Goal: Task Accomplishment & Management: Manage account settings

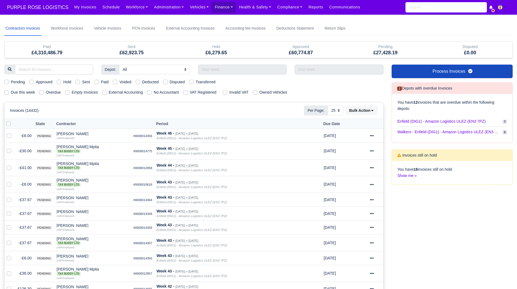
select select "25"
click at [56, 70] on input "search" at bounding box center [54, 70] width 78 height 10
click at [215, 11] on link "Finance" at bounding box center [224, 7] width 24 height 11
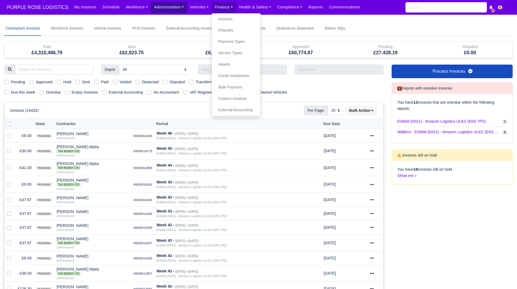
click at [157, 6] on link "Administration" at bounding box center [169, 7] width 36 height 11
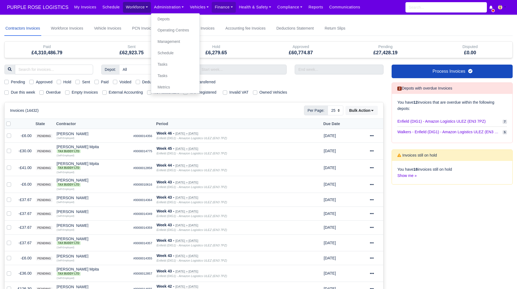
click at [128, 12] on link "Workforce" at bounding box center [137, 7] width 28 height 11
click at [132, 20] on link "Manpower" at bounding box center [147, 19] width 44 height 11
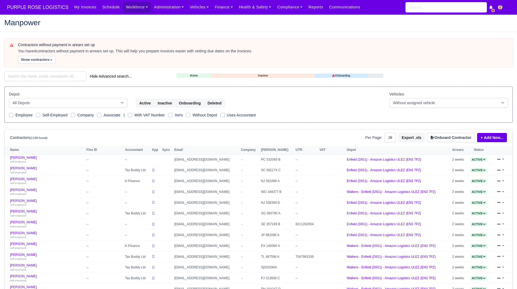
select select "25"
click at [50, 95] on div "Depot: All Depots DHP1 Enfield (DIG1) - Amazon Logistics ULEZ (EN3 7PZ) Harlow …" at bounding box center [68, 99] width 119 height 17
click at [45, 78] on input "search" at bounding box center [45, 76] width 82 height 10
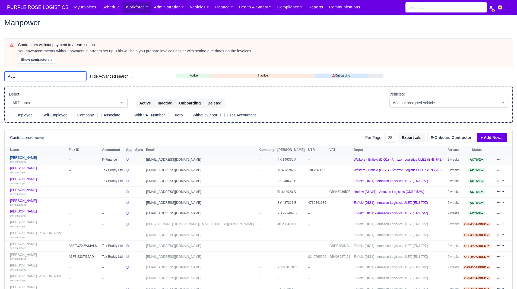
type input "ALE"
click at [29, 156] on link "Alessandro Fiore self-employed" at bounding box center [38, 160] width 56 height 8
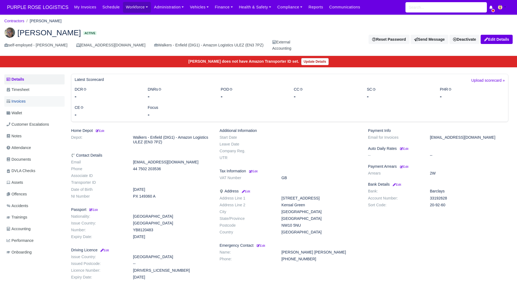
click at [28, 101] on link "Invoices" at bounding box center [34, 101] width 60 height 11
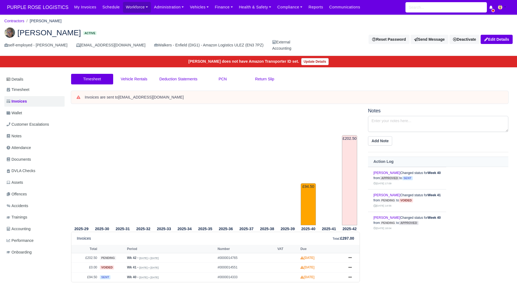
scroll to position [34, 0]
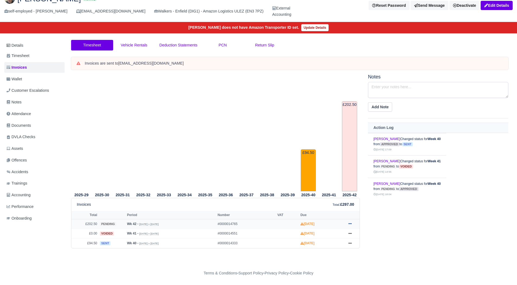
click at [353, 224] on link at bounding box center [350, 224] width 8 height 7
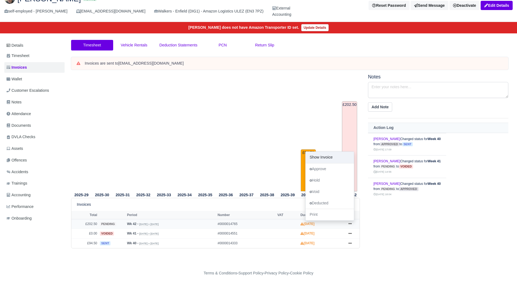
click at [335, 157] on link "Show Invoice" at bounding box center [330, 157] width 48 height 11
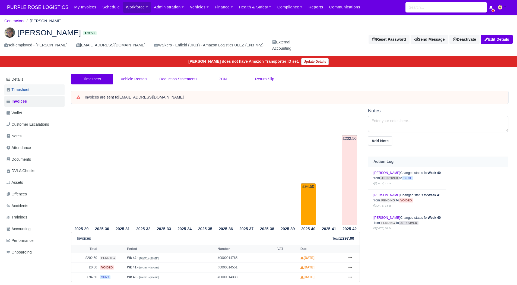
click at [38, 90] on link "Timesheet" at bounding box center [34, 89] width 60 height 11
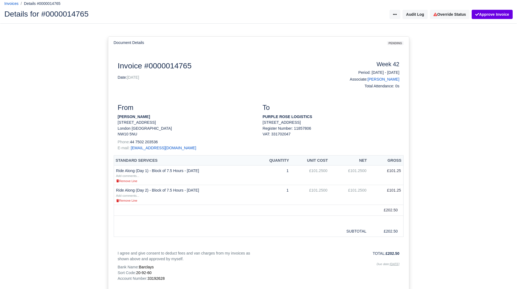
scroll to position [27, 0]
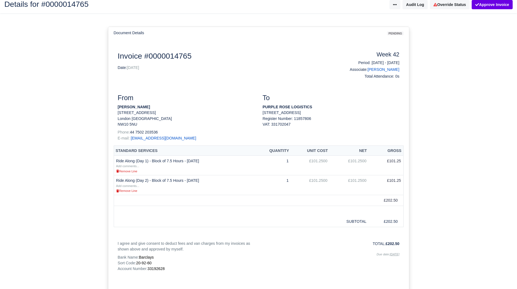
click at [284, 151] on th "Quantity" at bounding box center [272, 151] width 37 height 10
click at [195, 148] on th "Standard Services" at bounding box center [184, 151] width 140 height 10
click at [177, 44] on div "Document Invoice #0000014765 Date: 18/10/2025 Week 42 Period: 12/10/2025 - 18/1…" at bounding box center [258, 178] width 301 height 278
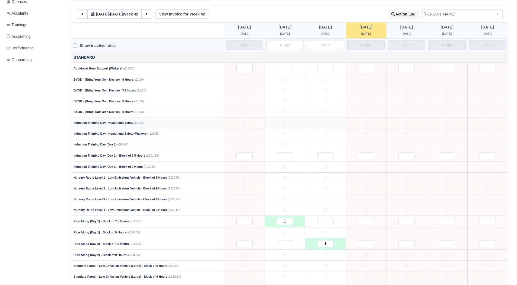
scroll to position [244, 0]
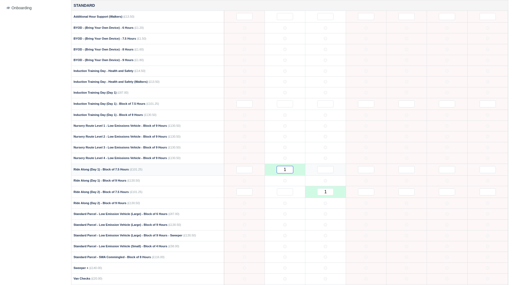
click at [288, 171] on input "1" at bounding box center [285, 169] width 16 height 7
click at [330, 192] on input "1" at bounding box center [325, 191] width 16 height 7
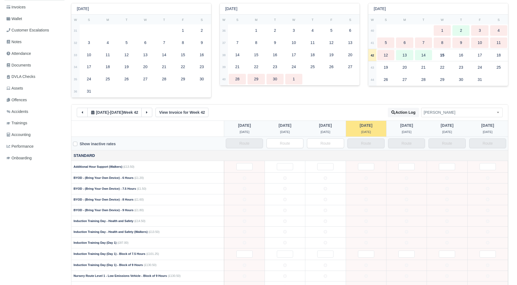
scroll to position [54, 0]
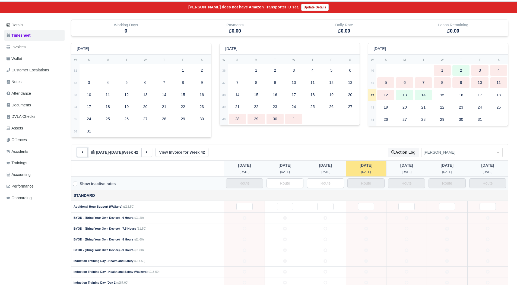
click at [79, 152] on button at bounding box center [82, 152] width 11 height 9
click at [80, 152] on button at bounding box center [82, 152] width 11 height 9
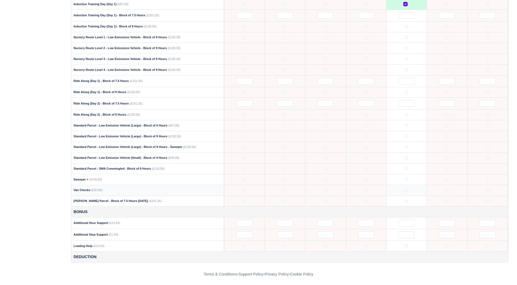
scroll to position [334, 0]
click at [404, 80] on input "text" at bounding box center [406, 80] width 16 height 7
type input "1"
click at [406, 101] on input "text" at bounding box center [406, 102] width 16 height 7
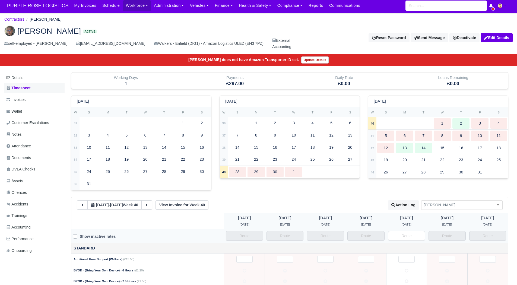
scroll to position [0, 0]
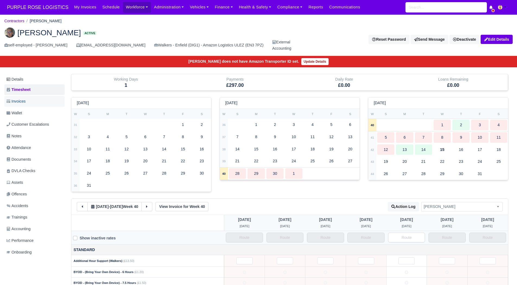
click at [30, 100] on link "Invoices" at bounding box center [34, 101] width 60 height 11
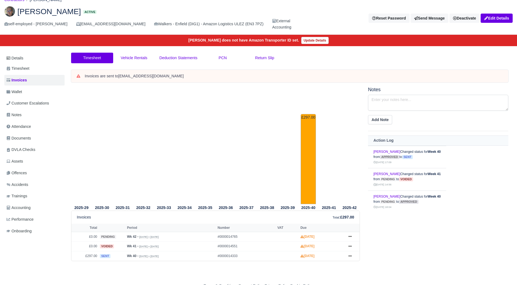
scroll to position [34, 0]
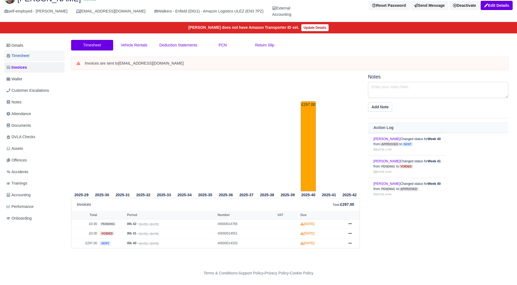
click at [35, 57] on link "Timesheet" at bounding box center [34, 55] width 60 height 11
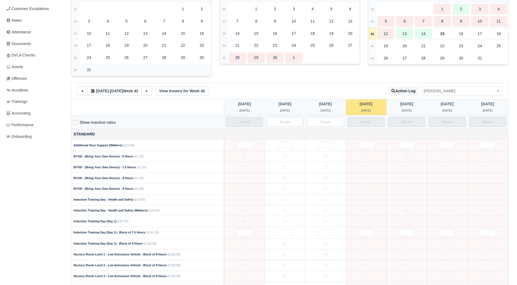
scroll to position [81, 0]
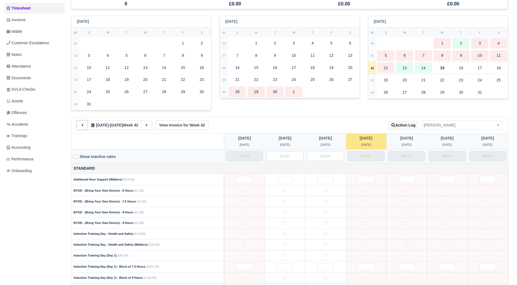
click at [82, 123] on icon at bounding box center [82, 125] width 4 height 4
click at [82, 126] on icon at bounding box center [82, 125] width 4 height 4
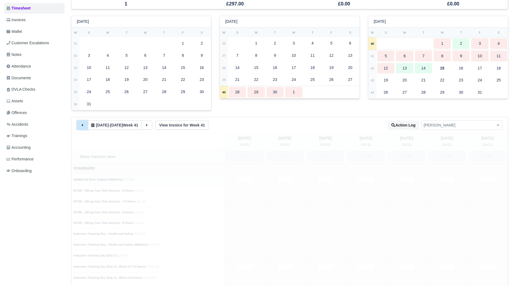
type input "1"
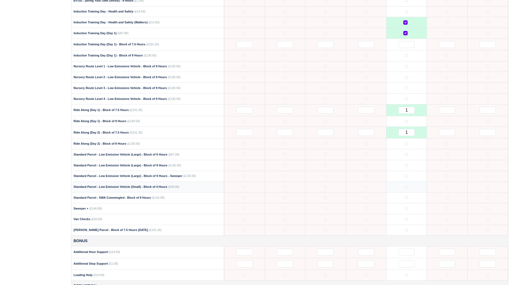
scroll to position [198, 0]
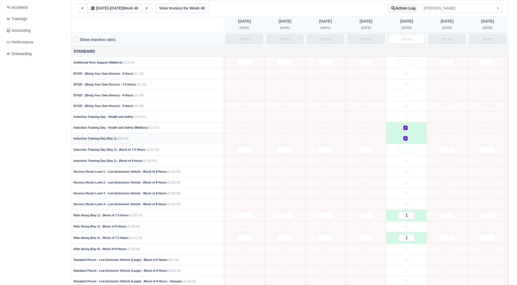
click at [410, 135] on label at bounding box center [410, 135] width 0 height 0
click at [408, 148] on input "text" at bounding box center [406, 149] width 16 height 7
type input "1"
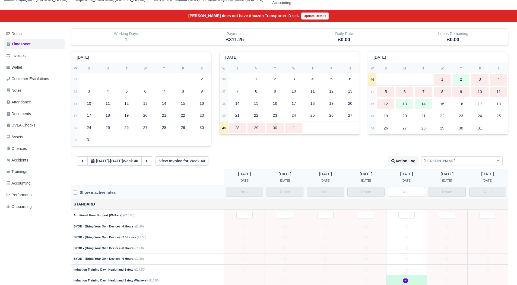
scroll to position [8, 0]
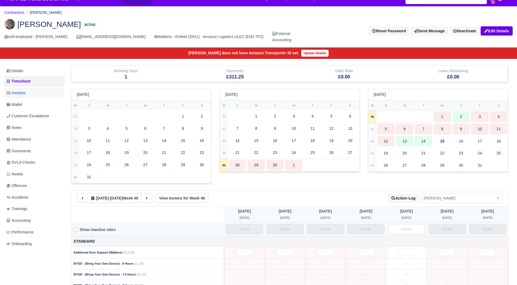
type input "1"
click at [32, 91] on link "Invoices" at bounding box center [34, 93] width 60 height 11
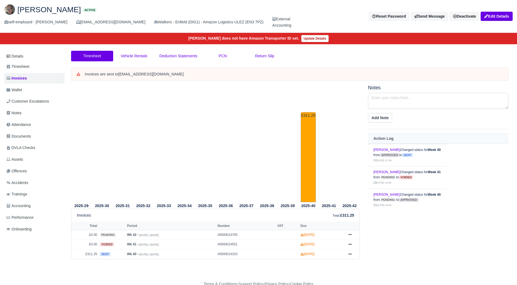
scroll to position [34, 0]
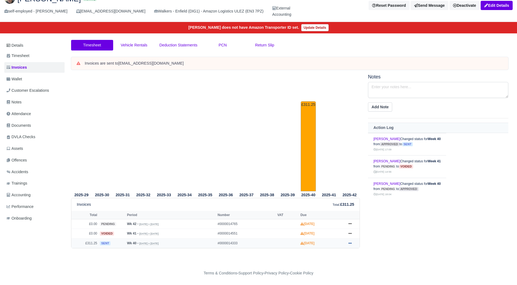
click at [352, 243] on link at bounding box center [350, 243] width 8 height 7
click at [319, 167] on link "Show Invoice" at bounding box center [330, 164] width 48 height 11
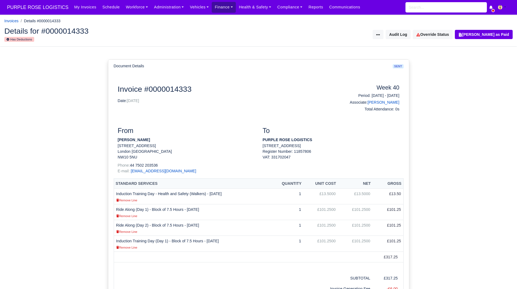
click at [212, 4] on link "Finance" at bounding box center [224, 7] width 24 height 11
click at [217, 19] on link "Invoices" at bounding box center [236, 19] width 44 height 11
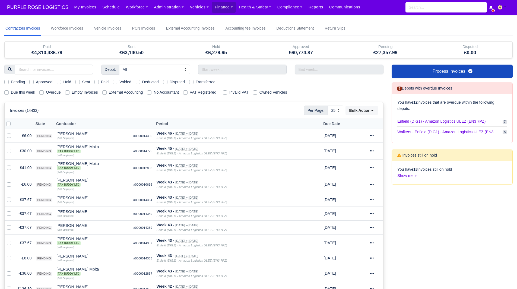
select select "25"
click at [195, 17] on body "PURPLE ROSE LOGISTICS My Invoices Schedule Workforce Manpower Expiring Document…" at bounding box center [258, 144] width 517 height 289
click at [187, 8] on link "Vehicles" at bounding box center [199, 7] width 25 height 11
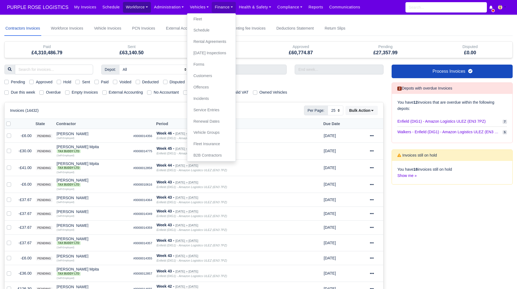
click at [134, 7] on link "Workforce" at bounding box center [137, 7] width 28 height 11
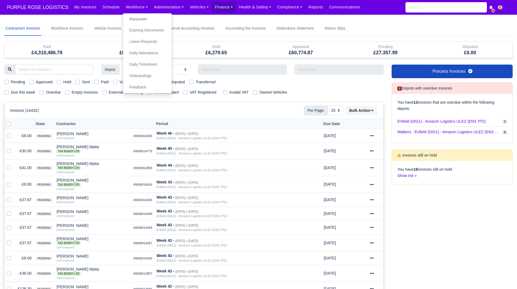
click at [186, 17] on body "PURPLE ROSE LOGISTICS My Invoices Schedule Workforce Manpower Expiring Document…" at bounding box center [258, 144] width 517 height 289
click at [169, 5] on link "Administration" at bounding box center [169, 7] width 36 height 11
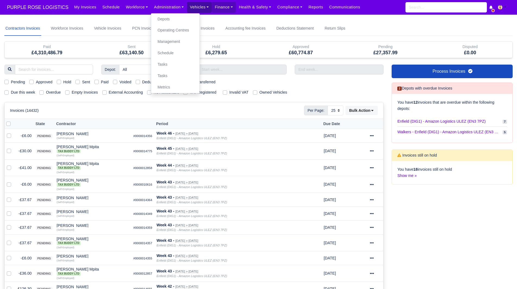
click at [198, 9] on link "Vehicles" at bounding box center [199, 7] width 25 height 11
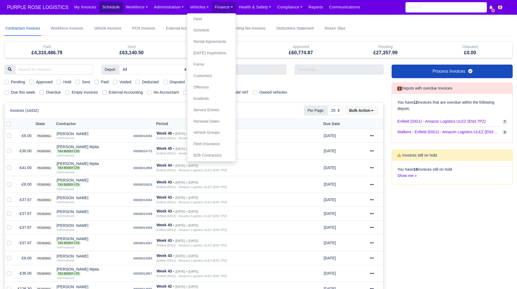
click at [99, 8] on link "Schedule" at bounding box center [110, 7] width 23 height 11
